Goal: Information Seeking & Learning: Learn about a topic

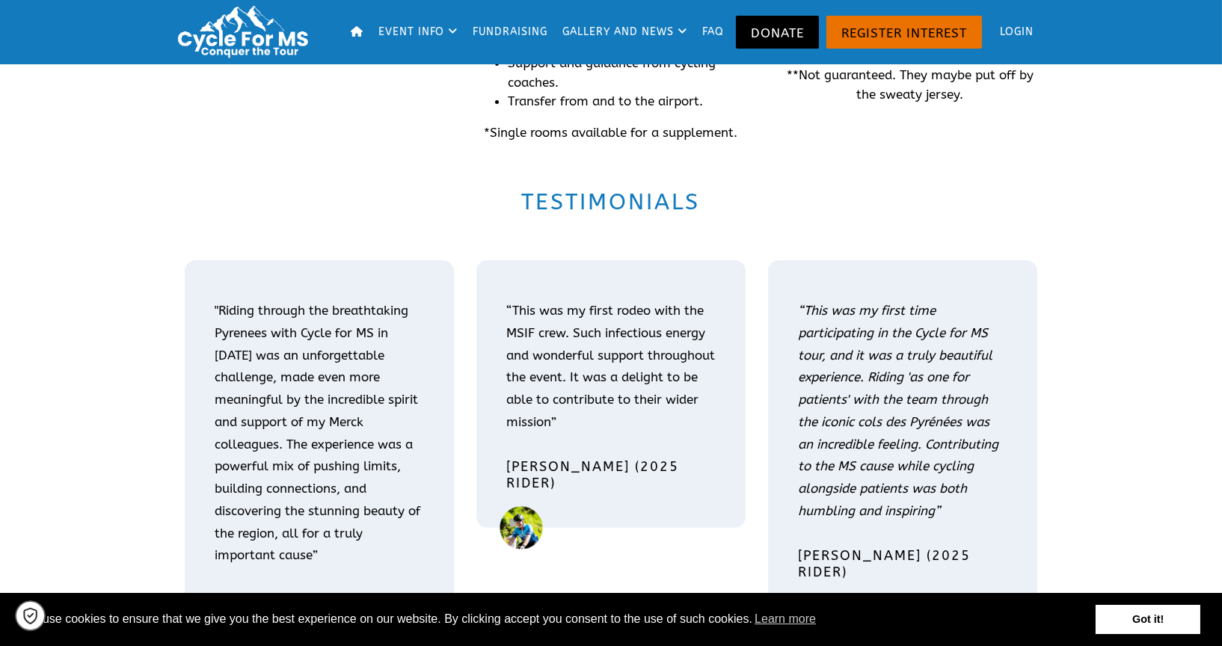
scroll to position [1661, 0]
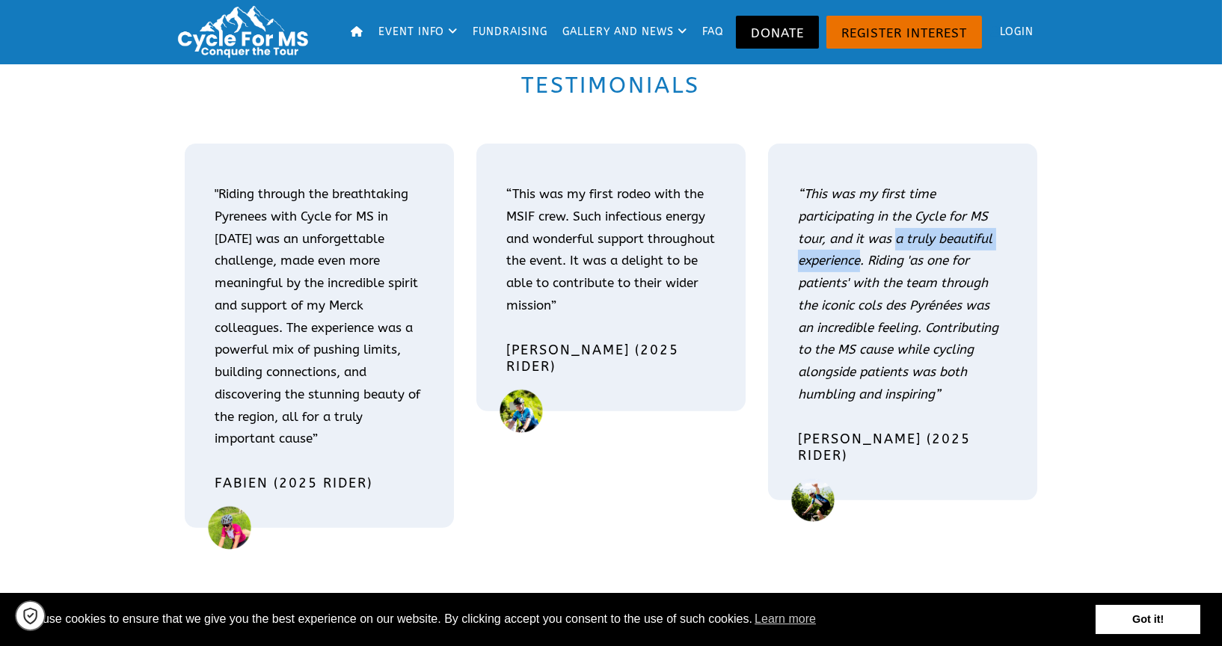
drag, startPoint x: 861, startPoint y: 261, endPoint x: 897, endPoint y: 235, distance: 44.4
click at [897, 235] on em "“This was my first time participating in the Cycle for MS tour, and it was a tr…" at bounding box center [898, 293] width 200 height 215
copy em "a truly beautiful experience"
drag, startPoint x: 846, startPoint y: 436, endPoint x: 797, endPoint y: 431, distance: 49.5
click at [798, 431] on h4 "Pierre (2025 rider)" at bounding box center [902, 448] width 209 height 34
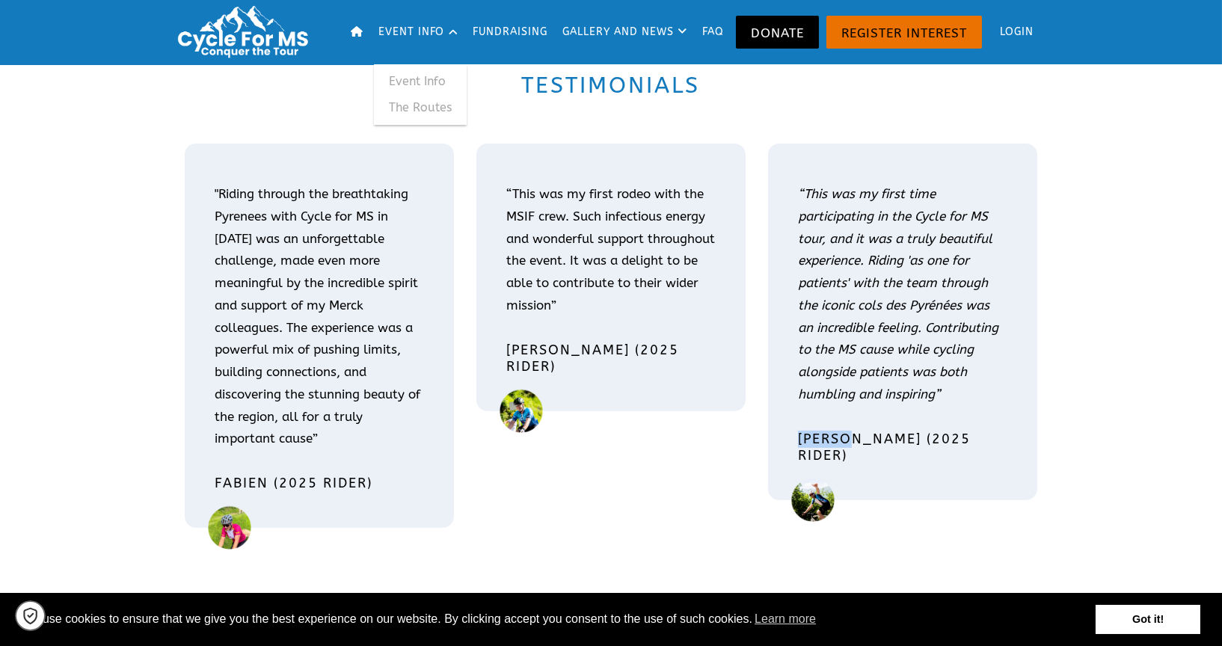
copy h4 "Pierre"
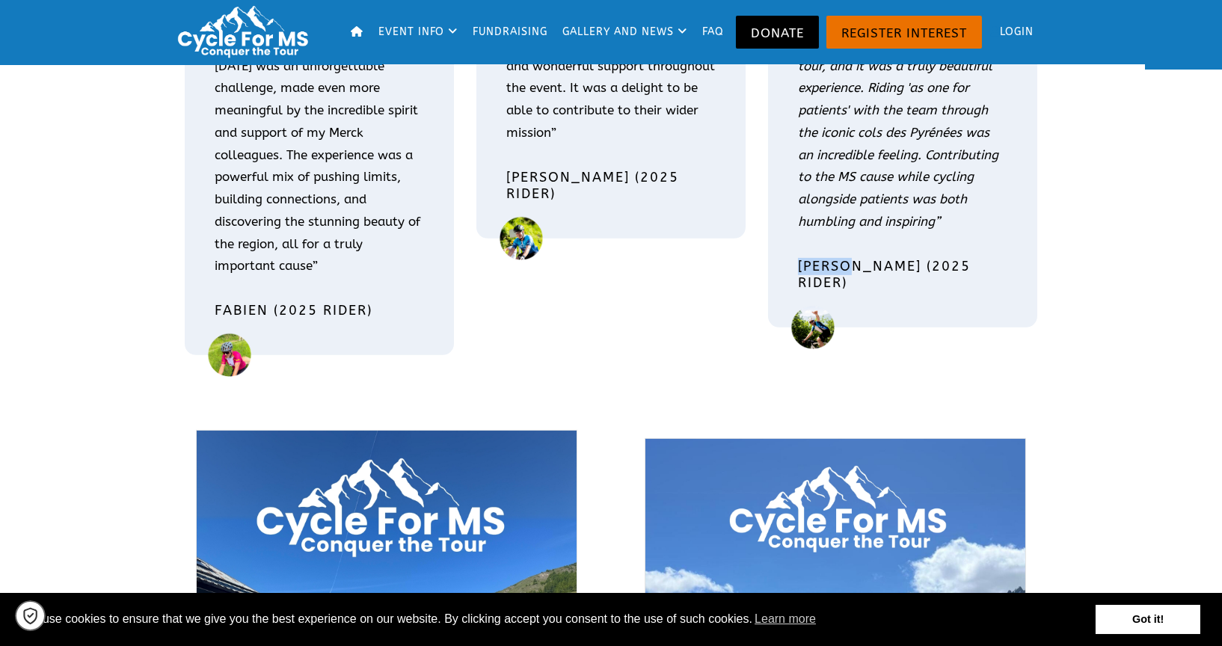
scroll to position [2409, 0]
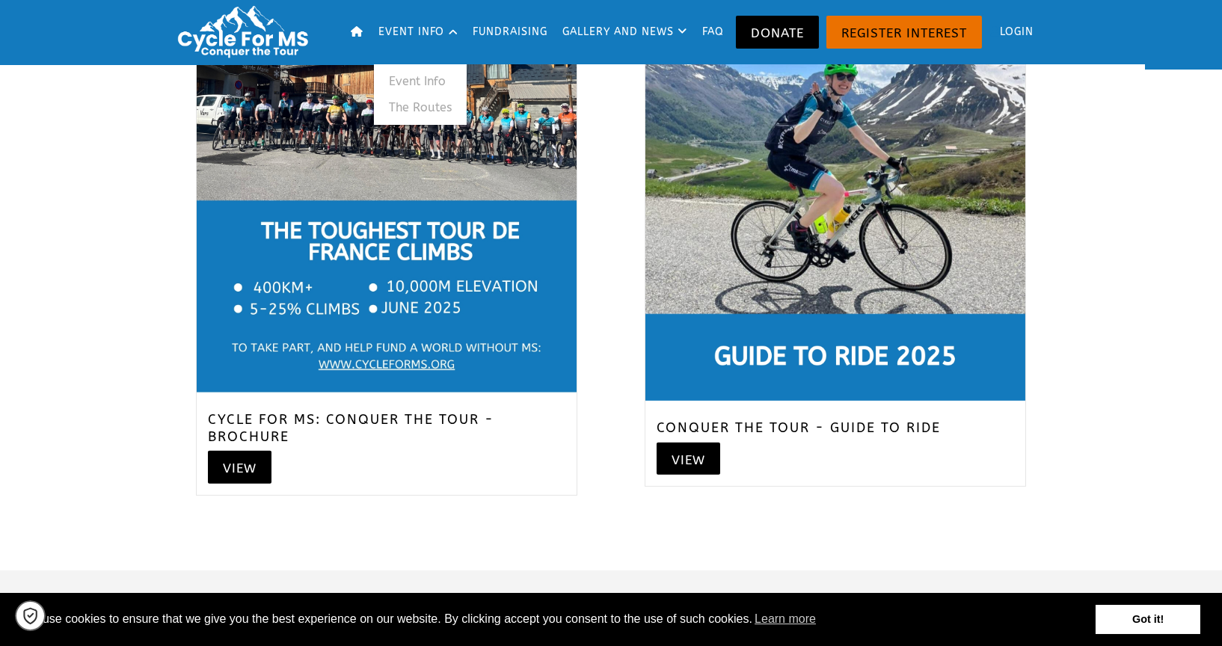
click at [408, 108] on link "The Routes" at bounding box center [420, 107] width 93 height 27
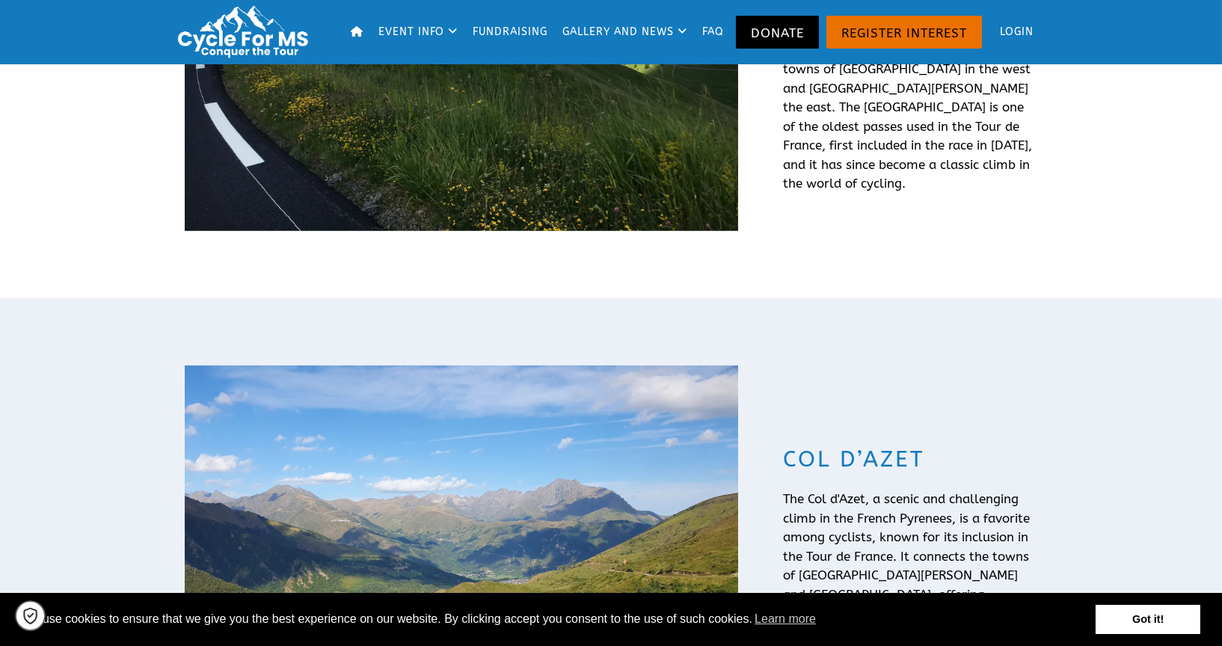
scroll to position [3323, 0]
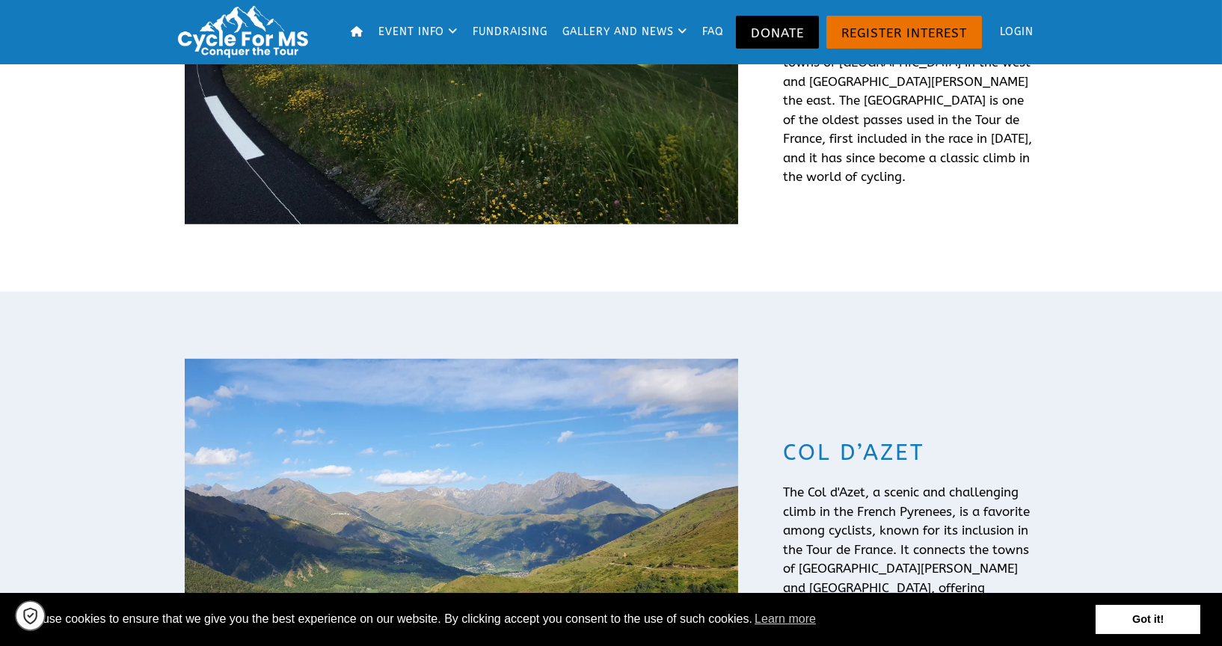
click at [505, 31] on link "Fundraising" at bounding box center [510, 32] width 85 height 64
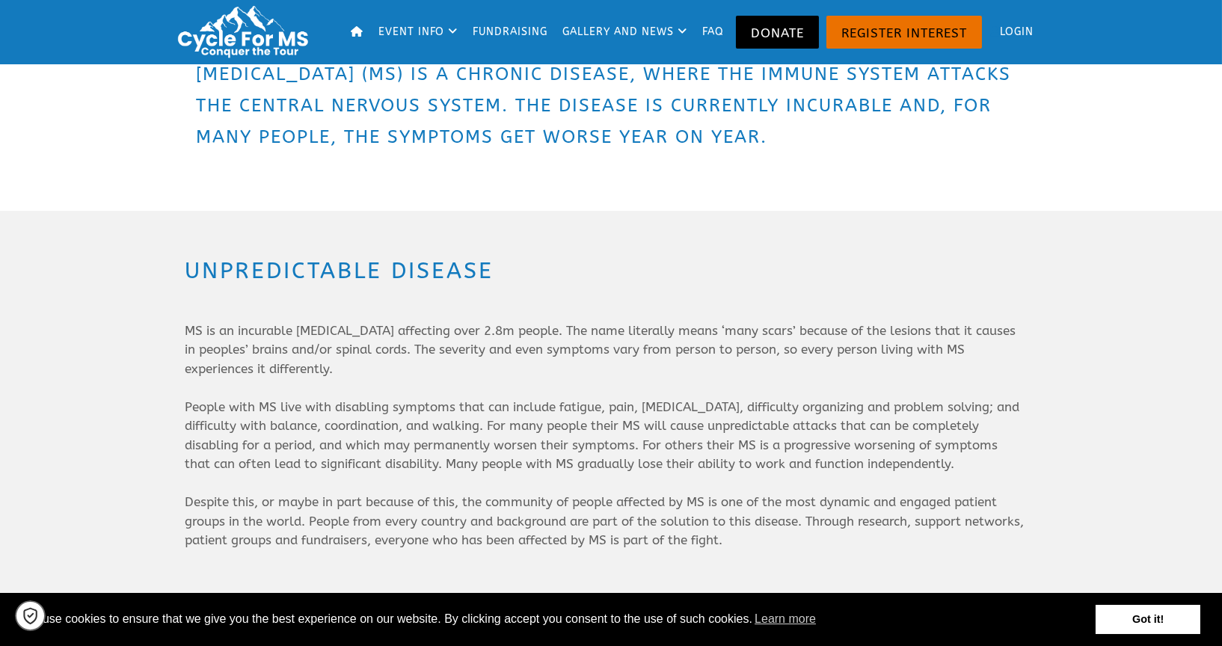
scroll to position [249, 0]
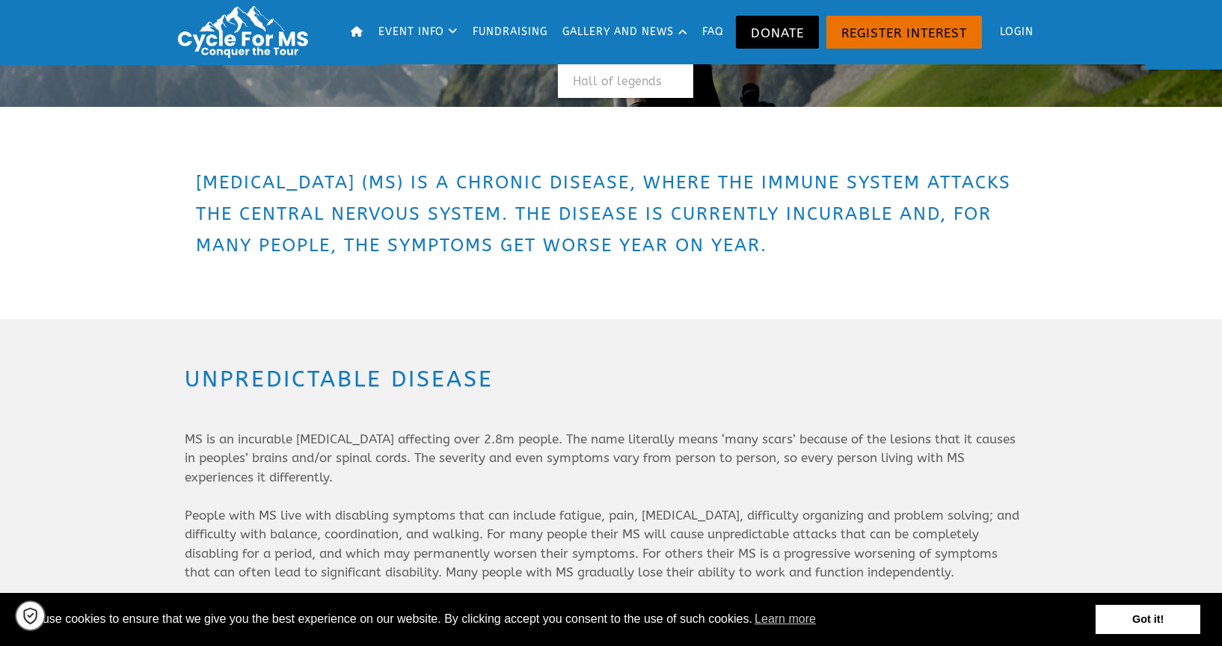
click at [622, 30] on link "Gallery and news" at bounding box center [625, 32] width 135 height 64
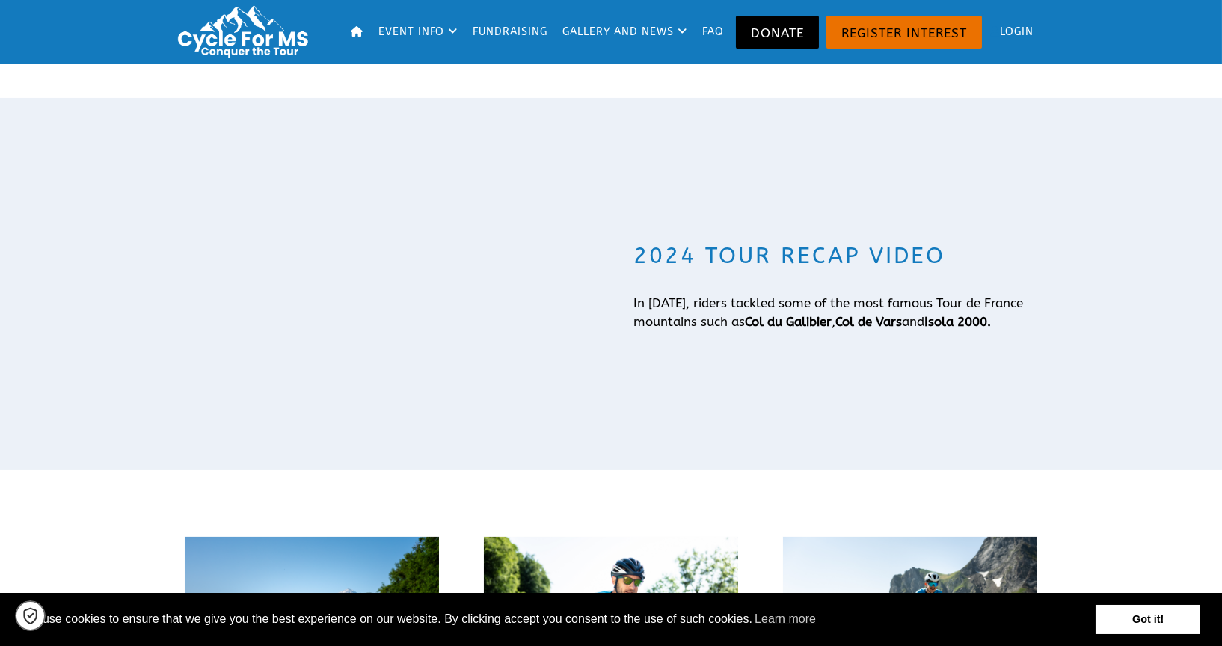
scroll to position [664, 0]
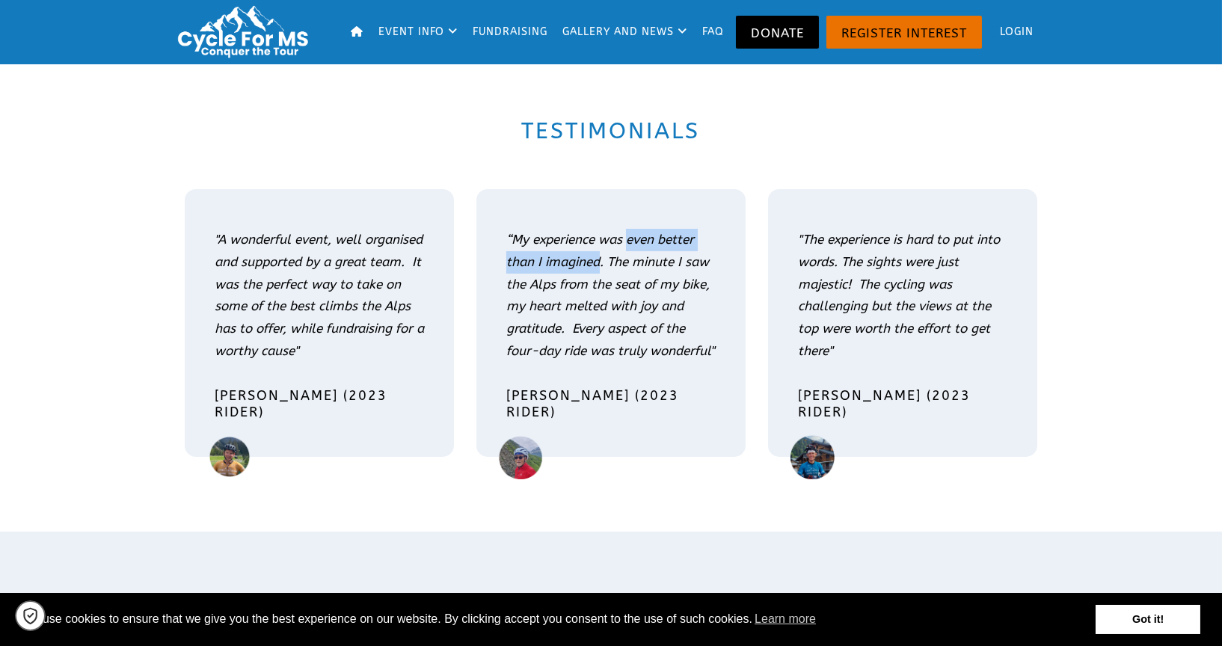
drag, startPoint x: 600, startPoint y: 258, endPoint x: 629, endPoint y: 239, distance: 34.6
click at [629, 239] on em "“My experience was even better than I imagined. The minute I saw the Alps from …" at bounding box center [610, 295] width 208 height 126
copy em "even better than I imagined"
